Goal: Contribute content: Add original content to the website for others to see

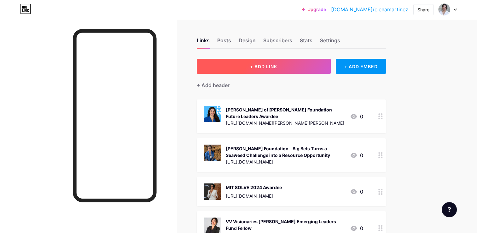
click at [327, 68] on button "+ ADD LINK" at bounding box center [264, 66] width 134 height 15
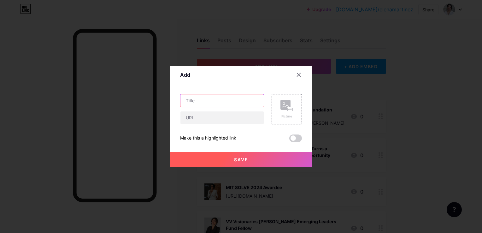
click at [200, 100] on input "text" at bounding box center [221, 100] width 83 height 13
click at [203, 116] on input "text" at bounding box center [221, 117] width 83 height 13
paste input "[URL][DOMAIN_NAME]"
type input "[URL][DOMAIN_NAME]"
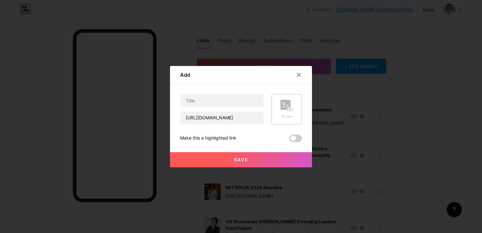
click at [279, 105] on div "Picture" at bounding box center [286, 109] width 30 height 30
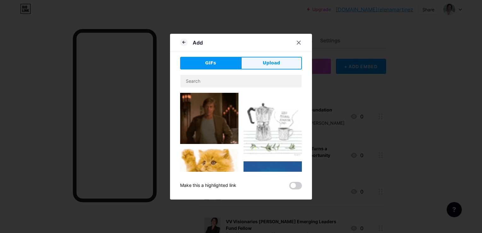
click at [270, 65] on span "Upload" at bounding box center [271, 63] width 17 height 7
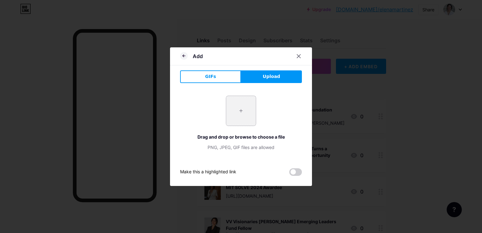
click at [242, 116] on input "file" at bounding box center [241, 111] width 30 height 30
type input "C:\fakepath\Screenshot [DATE] 234211.png"
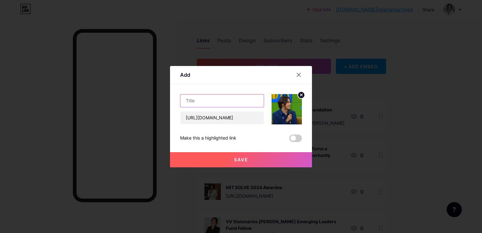
click at [209, 101] on input "text" at bounding box center [221, 100] width 83 height 13
paste input "Los fenomenos en los oceanos"
click at [197, 101] on input "Los fenómenos en los océanos" at bounding box center [221, 100] width 83 height 13
click at [237, 102] on input "Los Fenómenos en los océanos" at bounding box center [221, 100] width 83 height 13
click at [257, 98] on input "Los Fenómenos en los Océanos" at bounding box center [221, 100] width 83 height 13
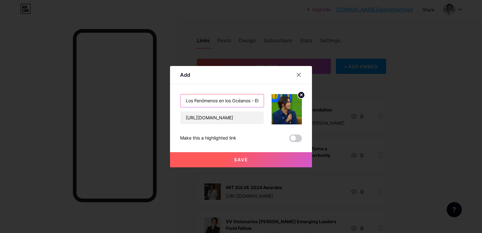
scroll to position [0, 19]
drag, startPoint x: 257, startPoint y: 102, endPoint x: 264, endPoint y: 99, distance: 7.1
click at [264, 99] on input "Los Fenómenos en los Océanos - El Mangu" at bounding box center [221, 100] width 83 height 13
paste input "ú de la [DATE]"
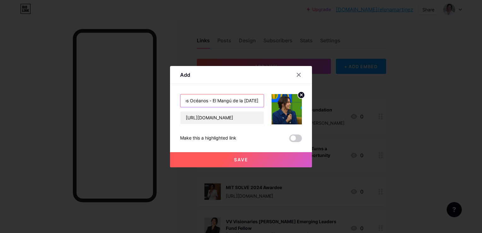
type input "Los Fenómenos en los Océanos - El Mangú de la [DATE]"
click at [249, 159] on button "Save" at bounding box center [241, 159] width 142 height 15
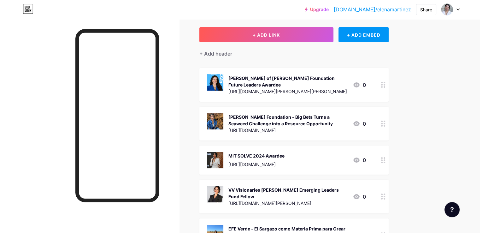
scroll to position [0, 0]
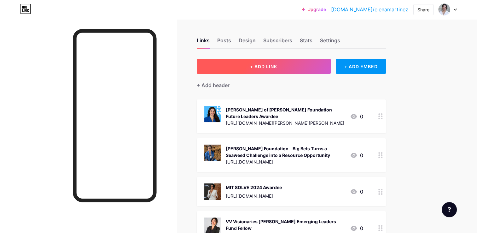
click at [263, 69] on button "+ ADD LINK" at bounding box center [264, 66] width 134 height 15
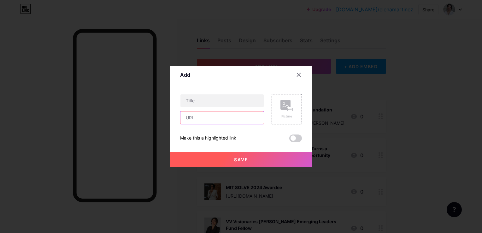
click at [230, 120] on input "text" at bounding box center [221, 117] width 83 height 13
paste input "[URL][DOMAIN_NAME]"
type input "[URL][DOMAIN_NAME]"
click at [284, 109] on rect at bounding box center [285, 105] width 10 height 10
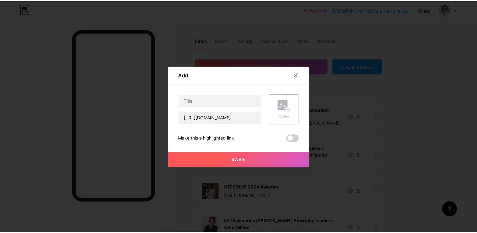
scroll to position [0, 0]
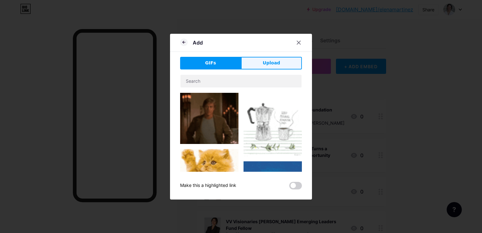
click at [274, 59] on button "Upload" at bounding box center [271, 63] width 61 height 13
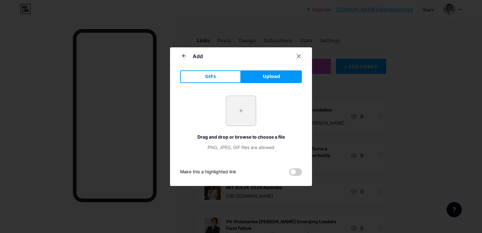
click at [243, 111] on input "file" at bounding box center [241, 111] width 30 height 30
type input "C:\fakepath\Screenshot [DATE] 234941.png"
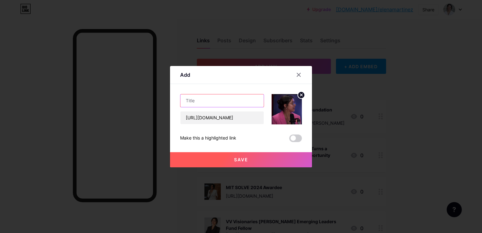
drag, startPoint x: 229, startPoint y: 97, endPoint x: 229, endPoint y: 103, distance: 6.1
click at [228, 97] on input "text" at bounding box center [221, 100] width 83 height 13
type input "El Sargazo - Marcando el Rumbo"
click at [240, 163] on button "Save" at bounding box center [241, 159] width 142 height 15
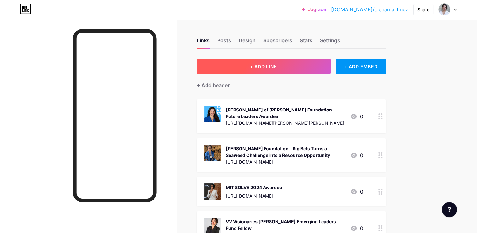
click at [257, 62] on button "+ ADD LINK" at bounding box center [264, 66] width 134 height 15
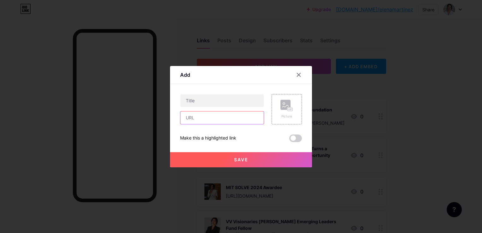
click at [240, 115] on input "text" at bounding box center [221, 117] width 83 height 13
paste input "[URL][DOMAIN_NAME]"
type input "[URL][DOMAIN_NAME]"
click at [294, 104] on div "Picture" at bounding box center [286, 109] width 30 height 30
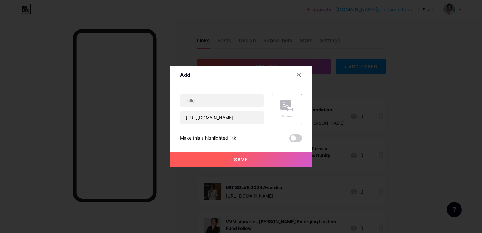
scroll to position [0, 0]
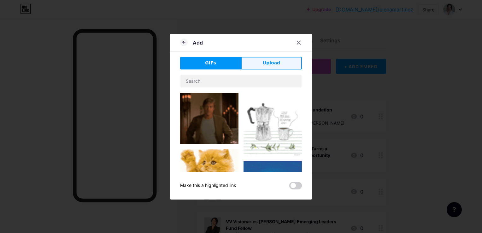
click at [285, 64] on button "Upload" at bounding box center [271, 63] width 61 height 13
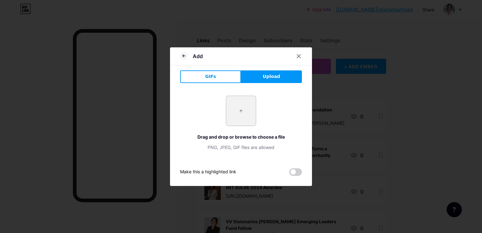
click at [253, 111] on input "file" at bounding box center [241, 111] width 30 height 30
type input "C:\fakepath\Screenshot [DATE] 000330.png"
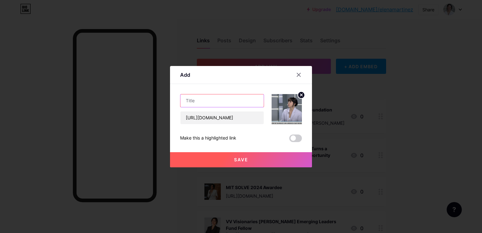
click at [209, 104] on input "text" at bounding box center [221, 100] width 83 height 13
paste input "Invasión de sargazo"
click at [213, 101] on input "Invasión de sargazo" at bounding box center [221, 100] width 83 height 13
click at [256, 99] on input "Invasión de Sargazo" at bounding box center [221, 100] width 83 height 13
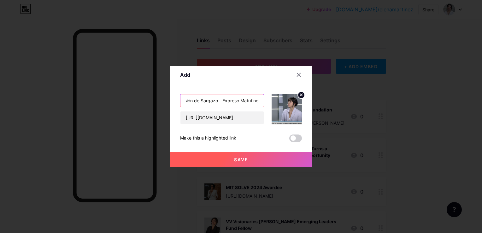
type input "Invasión de Sargazo - Expreso Matutino"
click at [248, 158] on button "Save" at bounding box center [241, 159] width 142 height 15
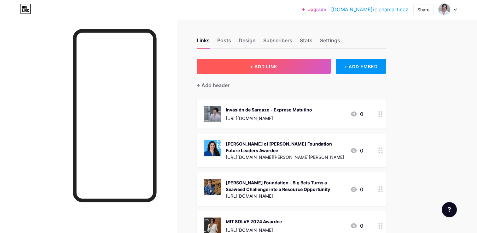
click at [276, 63] on button "+ ADD LINK" at bounding box center [264, 66] width 134 height 15
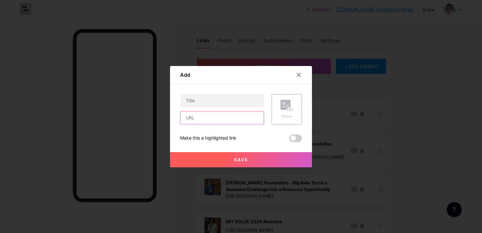
click at [207, 122] on input "text" at bounding box center [221, 117] width 83 height 13
click at [209, 102] on input "text" at bounding box center [221, 100] width 83 height 13
paste input "tecnologia del Grupo SOS"
click at [188, 101] on input "tecnología del Grupo SOS" at bounding box center [221, 100] width 83 height 13
click at [253, 101] on input "Tecnología del Grupo SOS" at bounding box center [221, 100] width 83 height 13
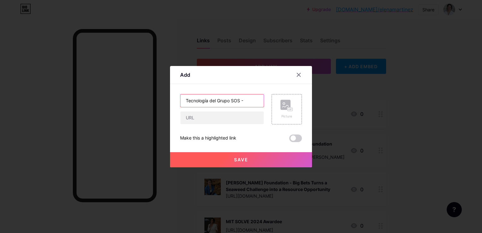
paste input "Nacion Logística podcast"
click at [243, 101] on input "Tecnología del Grupo SOS - Nacion Logística podcast" at bounding box center [221, 100] width 83 height 13
click at [224, 100] on input "Tecnología del Grupo SOS - Nacion Logística Podcast" at bounding box center [221, 100] width 83 height 13
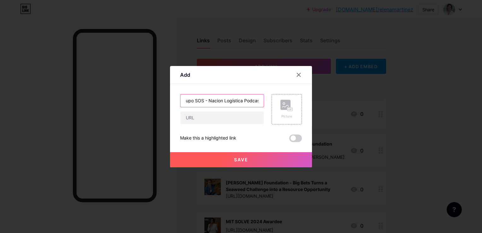
click at [221, 100] on input "Tecnología del Grupo SOS - Nacion Logística Podcast" at bounding box center [221, 100] width 83 height 13
drag, startPoint x: 221, startPoint y: 100, endPoint x: 161, endPoint y: 106, distance: 59.6
click at [161, 106] on div "Add Content YouTube Play YouTube video without leaving your page. ADD Vimeo Pla…" at bounding box center [241, 116] width 482 height 233
click at [253, 97] on input "Tecnología del Grupo SOS - Nacion Logística Podcast" at bounding box center [221, 100] width 83 height 13
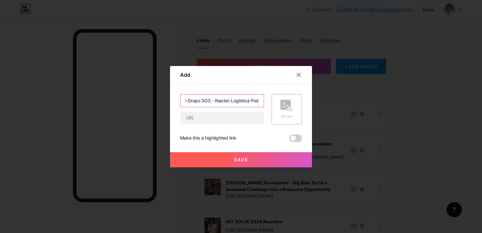
scroll to position [0, 38]
drag, startPoint x: 256, startPoint y: 99, endPoint x: 238, endPoint y: 99, distance: 18.0
click at [254, 99] on input "Tecnología del Grupo SOS - Nacion Logística Podcast" at bounding box center [221, 100] width 83 height 13
click at [217, 104] on input "Tecnología del Grupo SOS - Nacion Logística Podcast" at bounding box center [221, 100] width 83 height 13
click at [217, 100] on input "Tecnología del Grupo SOS - Nacion Logística Podcast" at bounding box center [221, 100] width 83 height 13
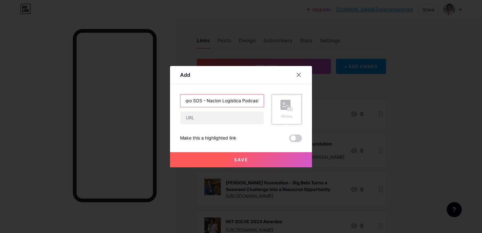
paste input "ó"
type input "Tecnología del Grupo SOS - Nación Logística Podcast"
click at [281, 108] on rect at bounding box center [285, 105] width 10 height 10
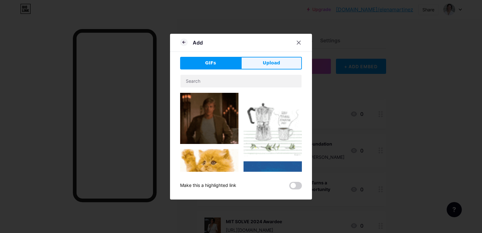
click at [280, 60] on button "Upload" at bounding box center [271, 63] width 61 height 13
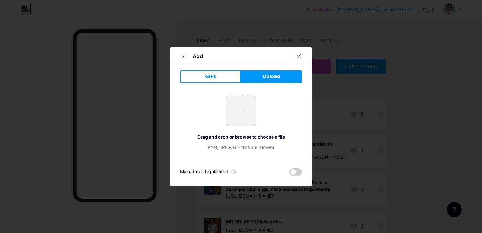
click at [242, 117] on input "file" at bounding box center [241, 111] width 30 height 30
type input "C:\fakepath\Screenshot [DATE] 001155.png"
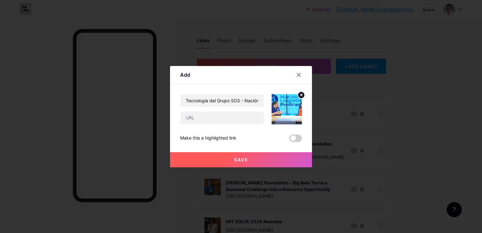
click at [302, 94] on icon at bounding box center [301, 95] width 2 height 2
click at [283, 105] on rect at bounding box center [285, 105] width 10 height 10
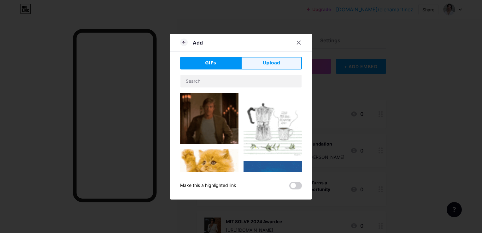
click at [270, 68] on button "Upload" at bounding box center [271, 63] width 61 height 13
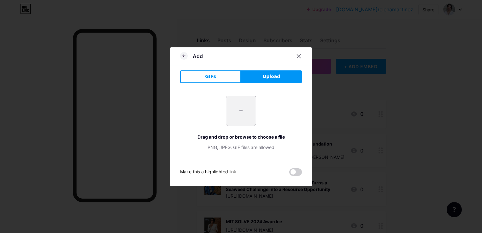
click at [246, 111] on input "file" at bounding box center [241, 111] width 30 height 30
type input "C:\fakepath\Screenshot [DATE] 001155.png"
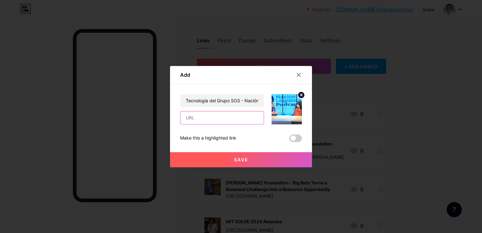
click at [222, 118] on input "text" at bounding box center [221, 117] width 83 height 13
paste input "[URL][DOMAIN_NAME]"
drag, startPoint x: 220, startPoint y: 116, endPoint x: 146, endPoint y: 116, distance: 73.4
click at [146, 116] on div "Add Content YouTube Play YouTube video without leaving your page. ADD Vimeo Pla…" at bounding box center [241, 116] width 482 height 233
type input "[URL][DOMAIN_NAME]"
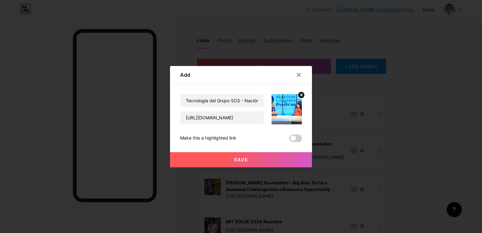
click at [249, 160] on button "Save" at bounding box center [241, 159] width 142 height 15
